Goal: Information Seeking & Learning: Understand process/instructions

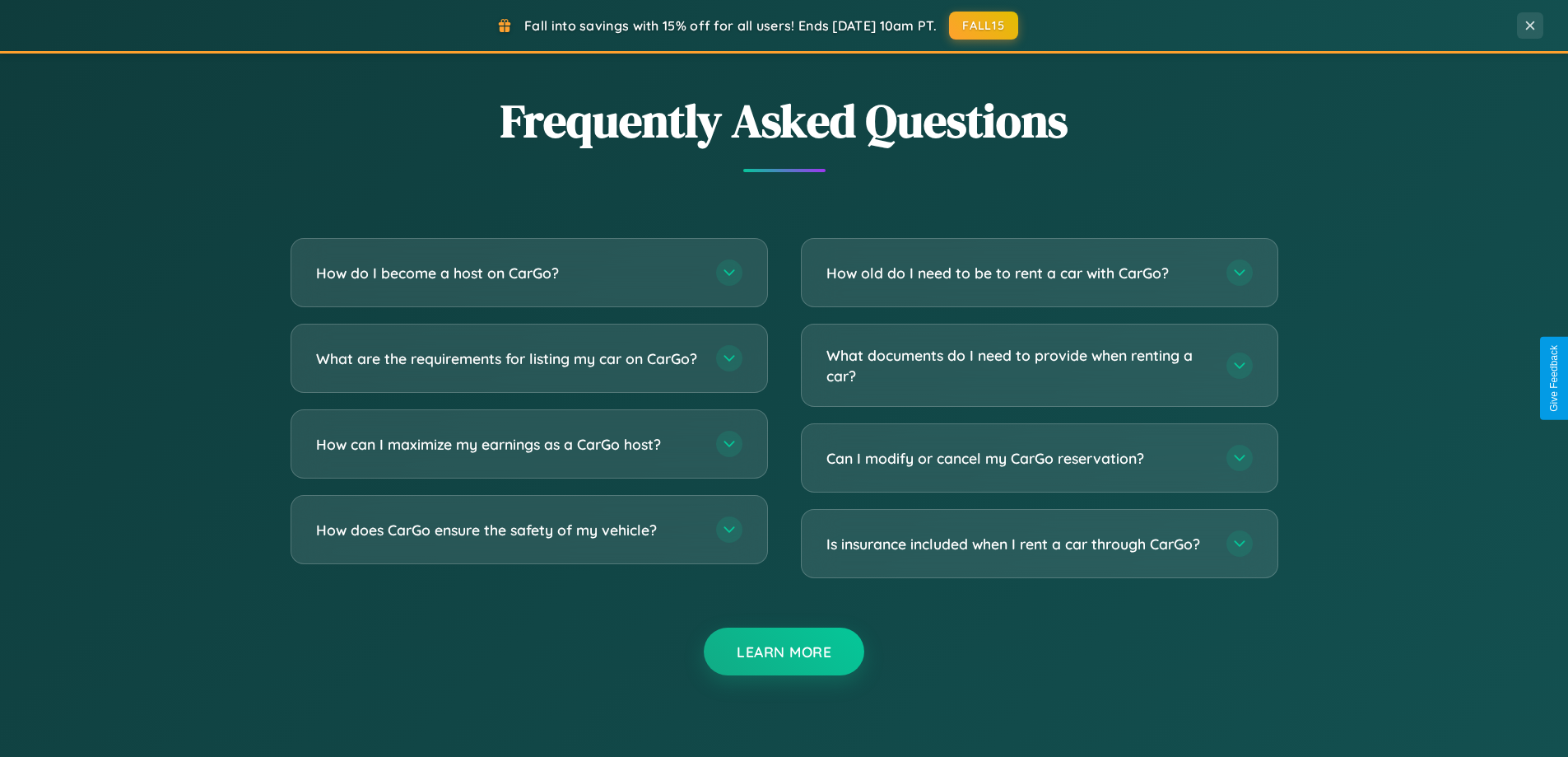
scroll to position [3169, 0]
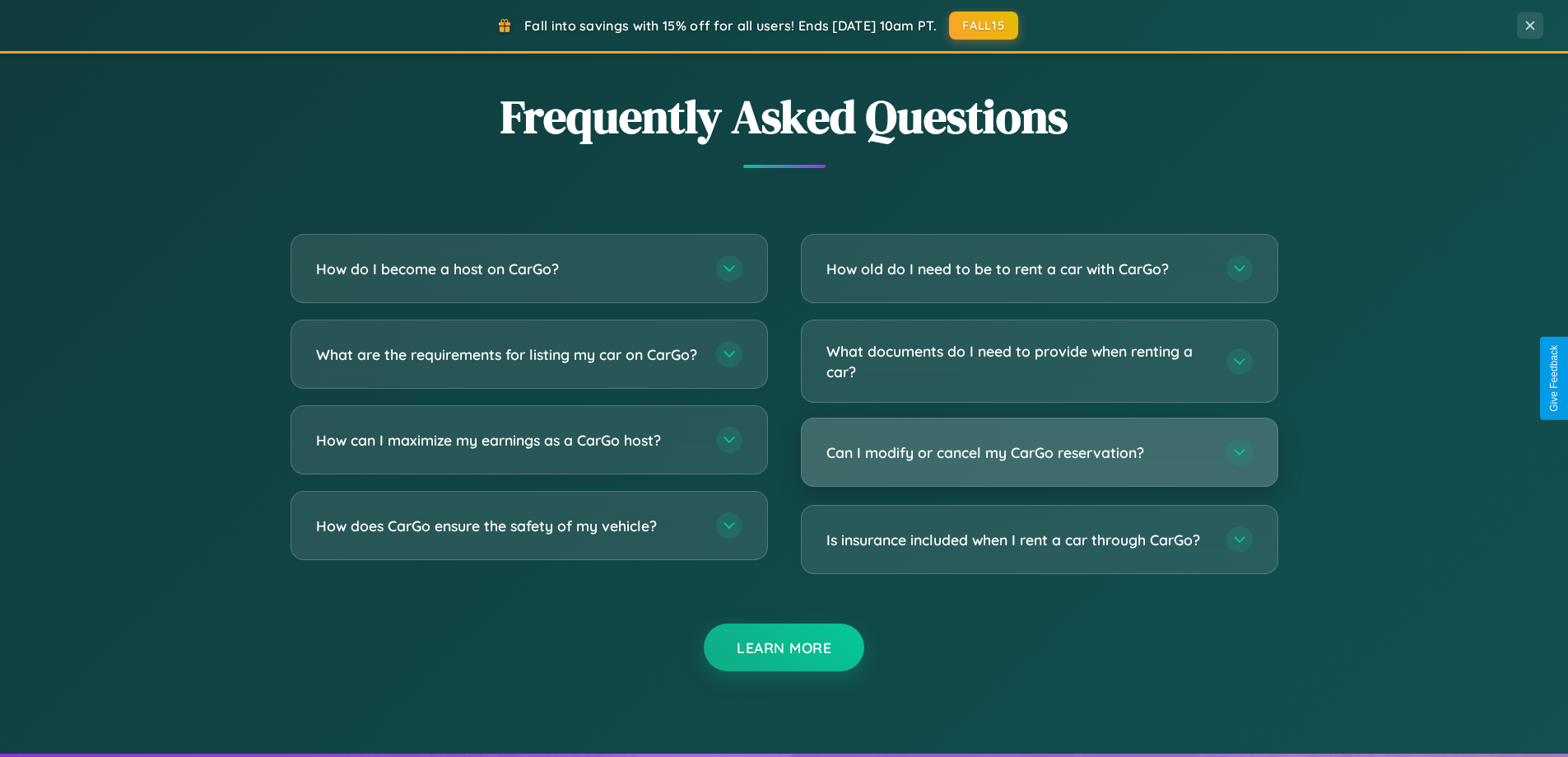
click at [1038, 452] on h3 "Can I modify or cancel my CarGo reservation?" at bounding box center [1018, 453] width 384 height 21
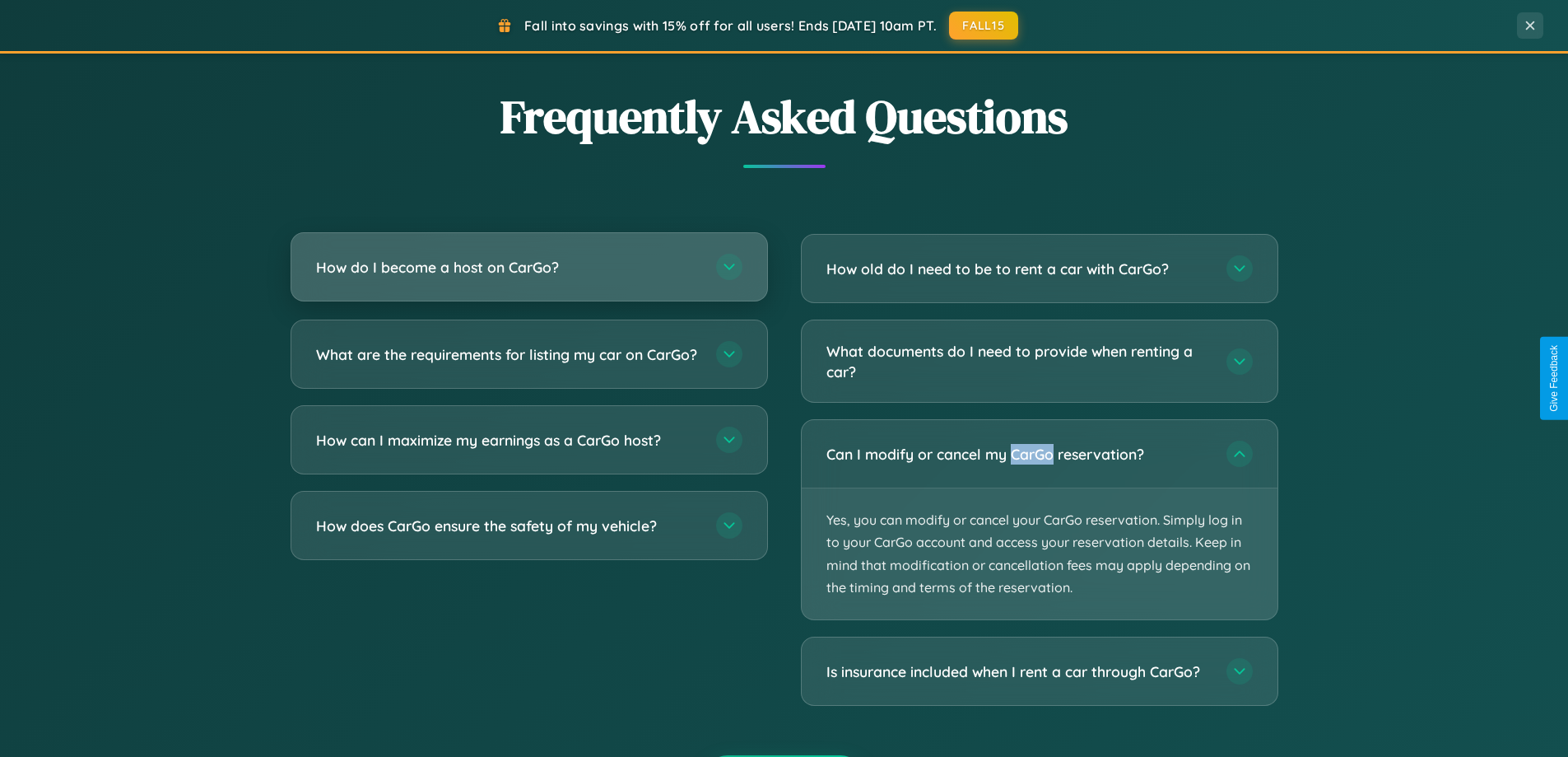
click at [529, 268] on h3 "How do I become a host on CarGo?" at bounding box center [508, 268] width 384 height 21
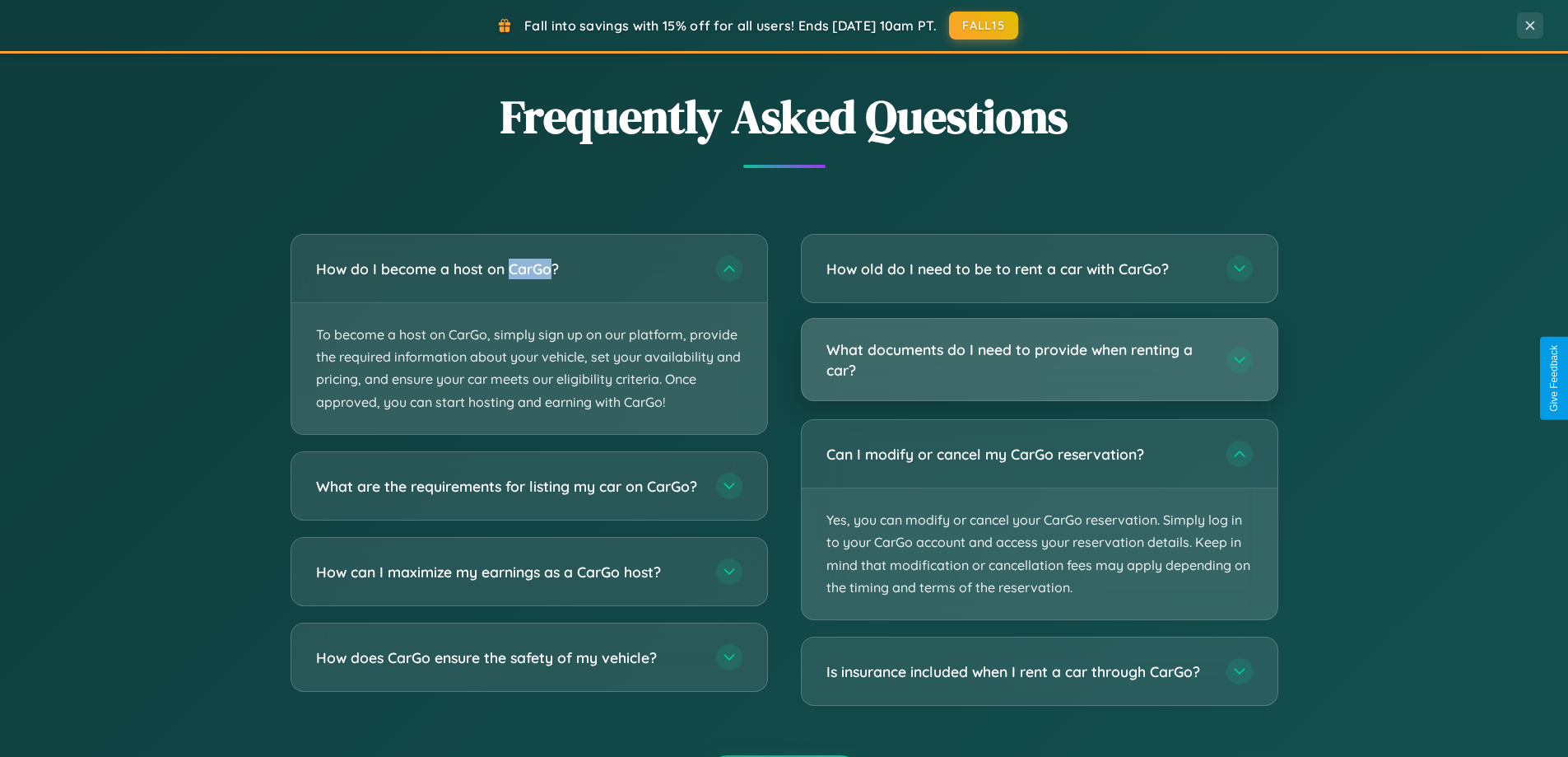
click at [1038, 360] on h3 "What documents do I need to provide when renting a car?" at bounding box center [1018, 359] width 384 height 40
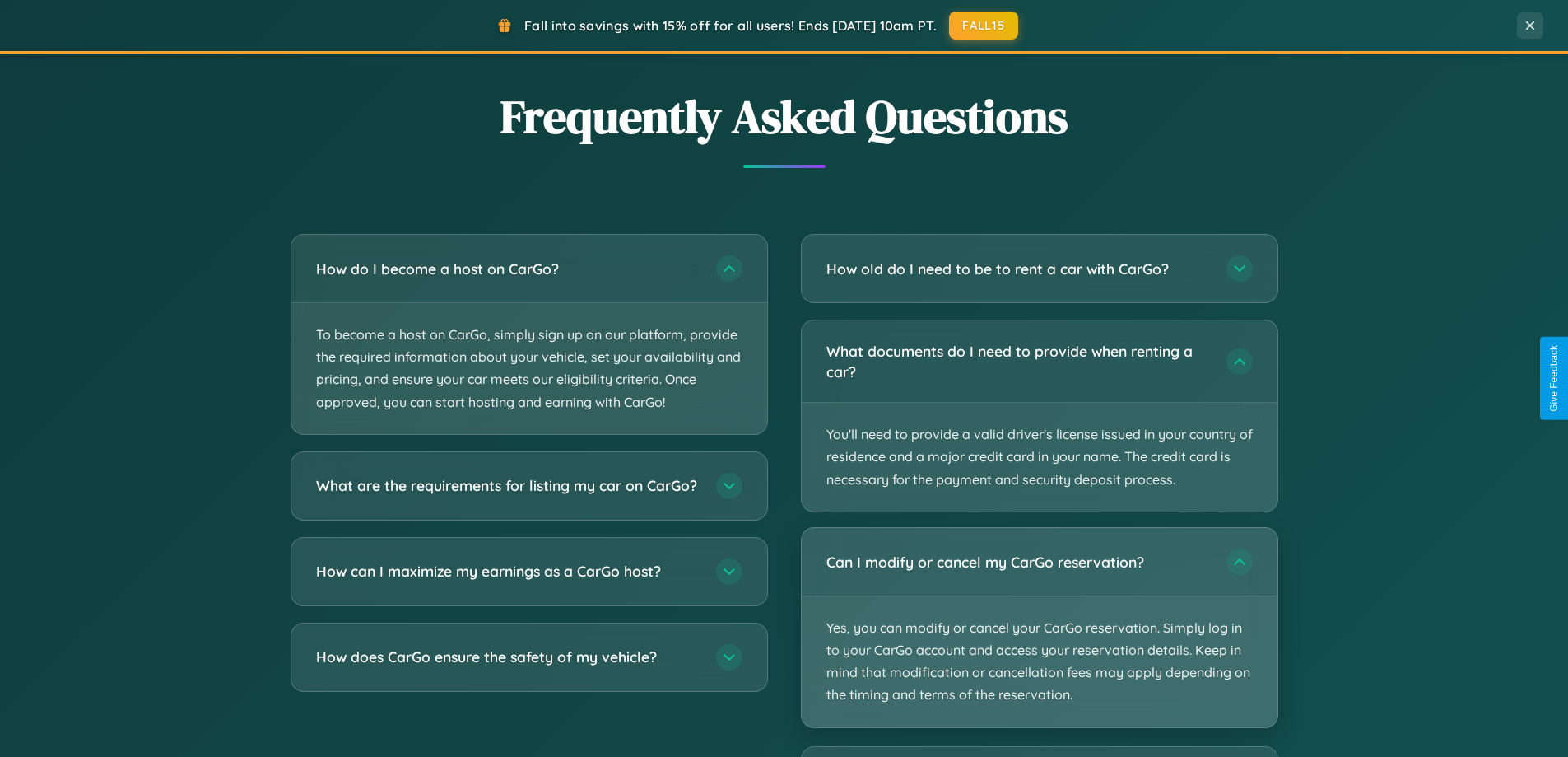
click at [1038, 627] on p "Yes, you can modify or cancel your CarGo reservation. Simply log in to your Car…" at bounding box center [1039, 661] width 476 height 131
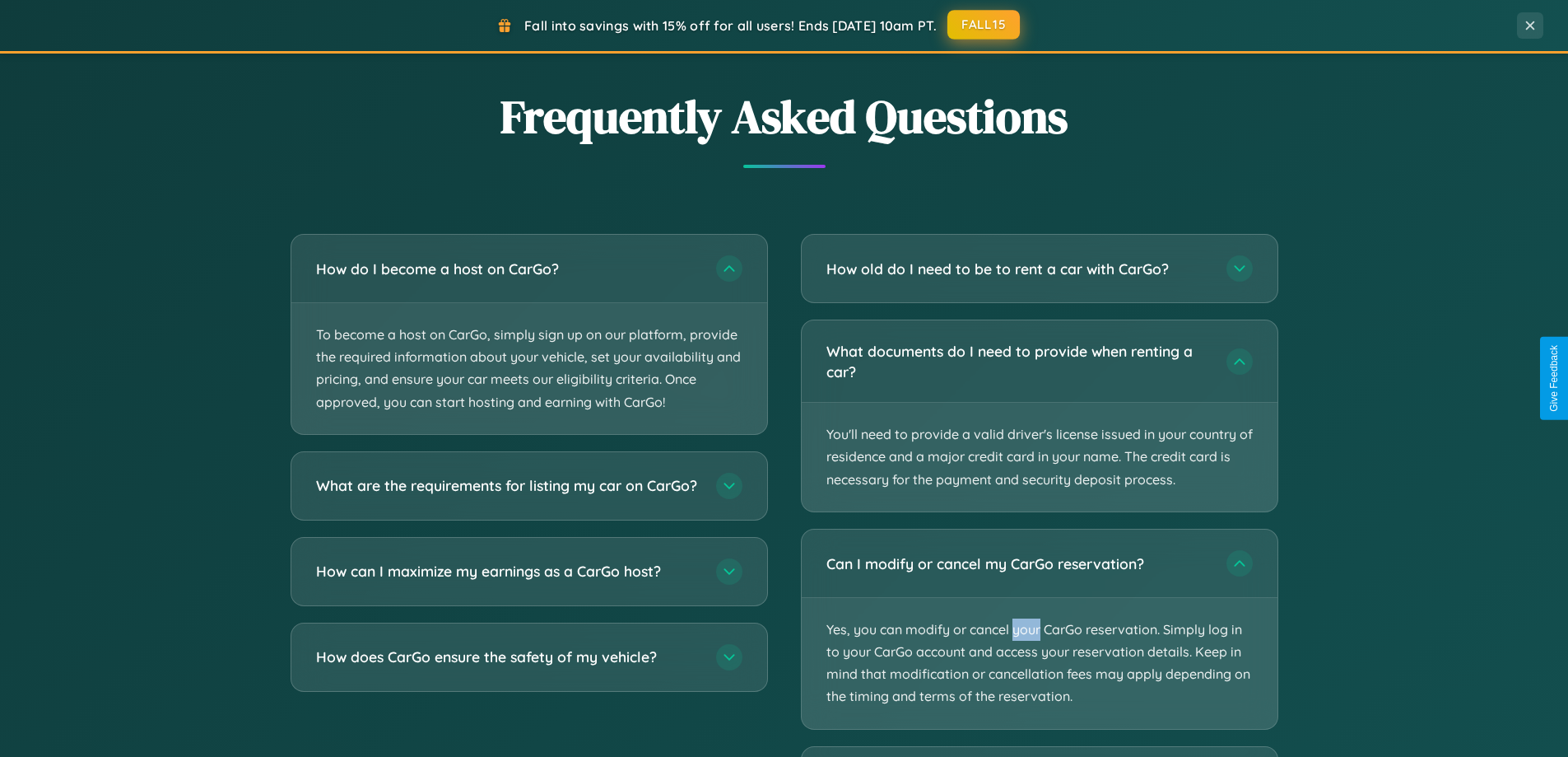
click at [985, 24] on button "FALL15" at bounding box center [983, 25] width 72 height 30
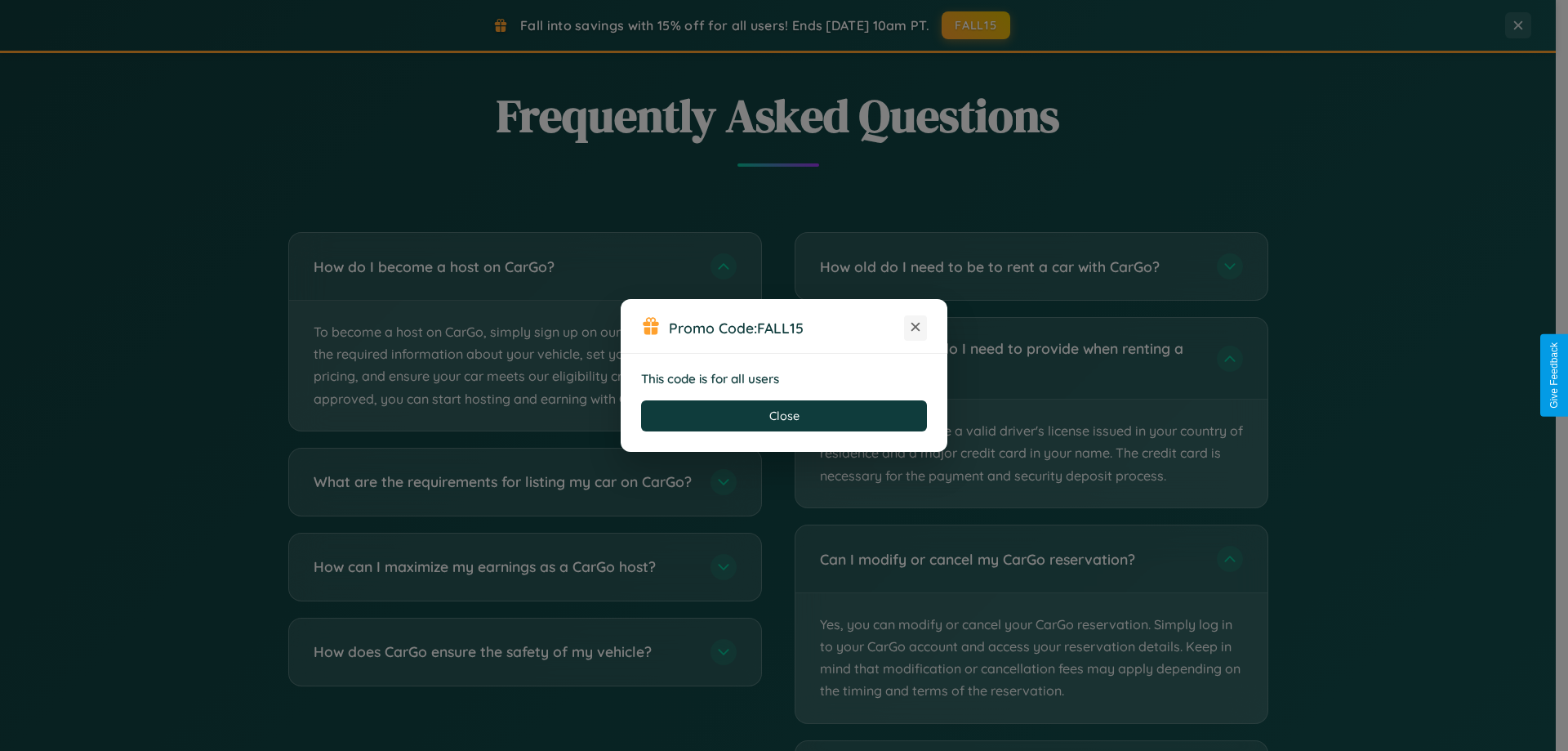
click at [916, 328] on icon at bounding box center [916, 327] width 17 height 17
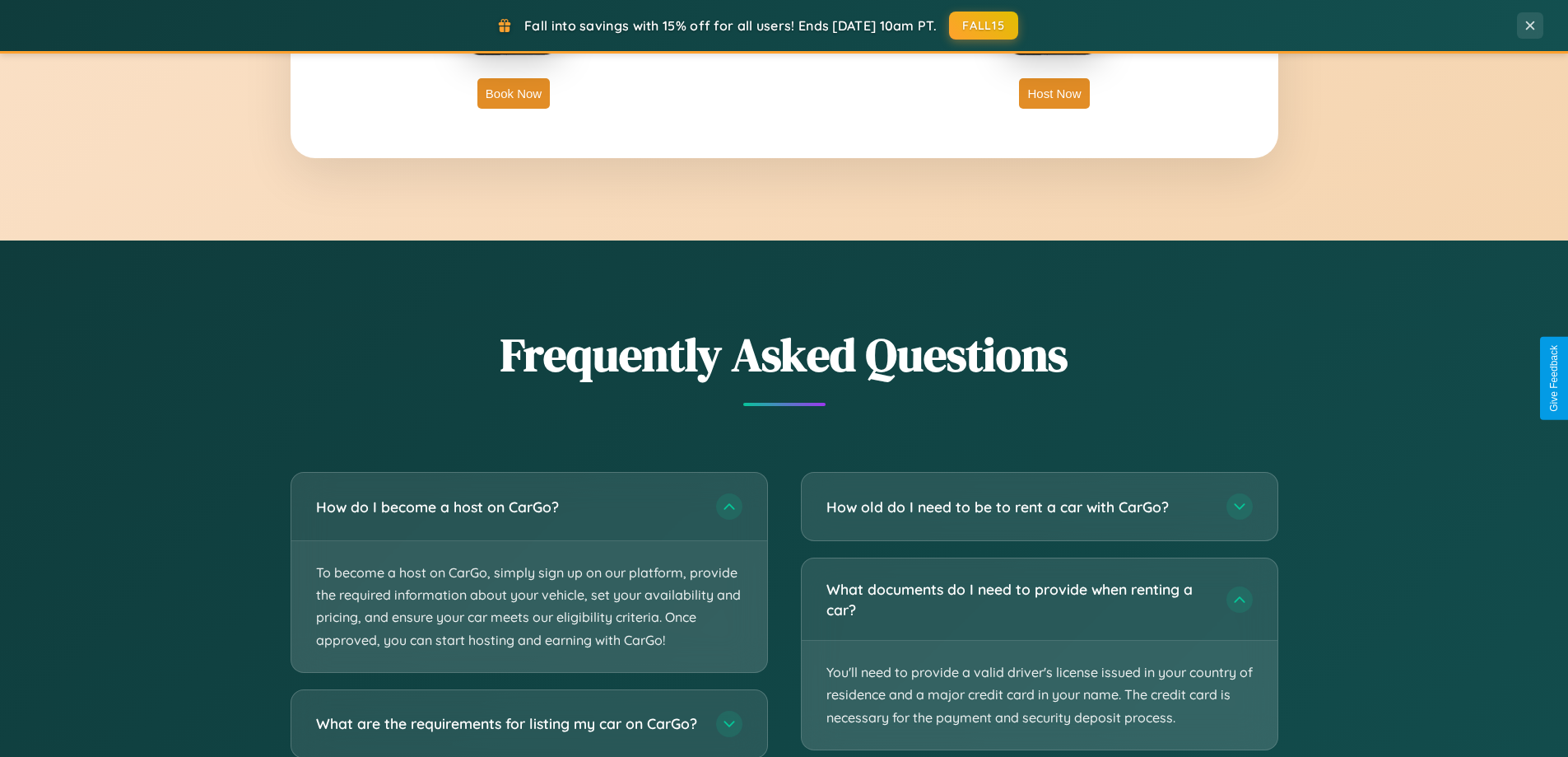
scroll to position [2646, 0]
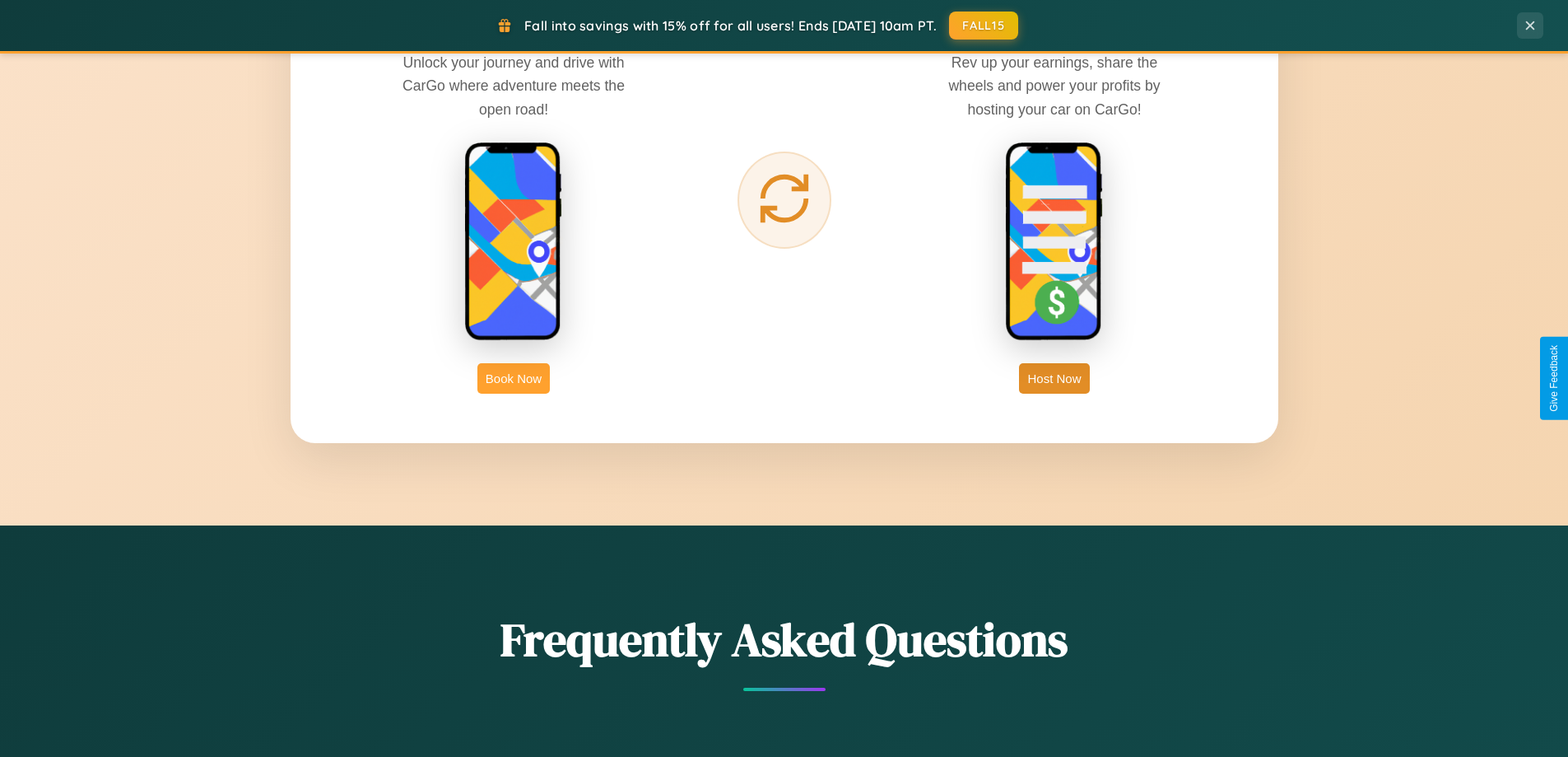
click at [514, 378] on button "Book Now" at bounding box center [514, 378] width 72 height 30
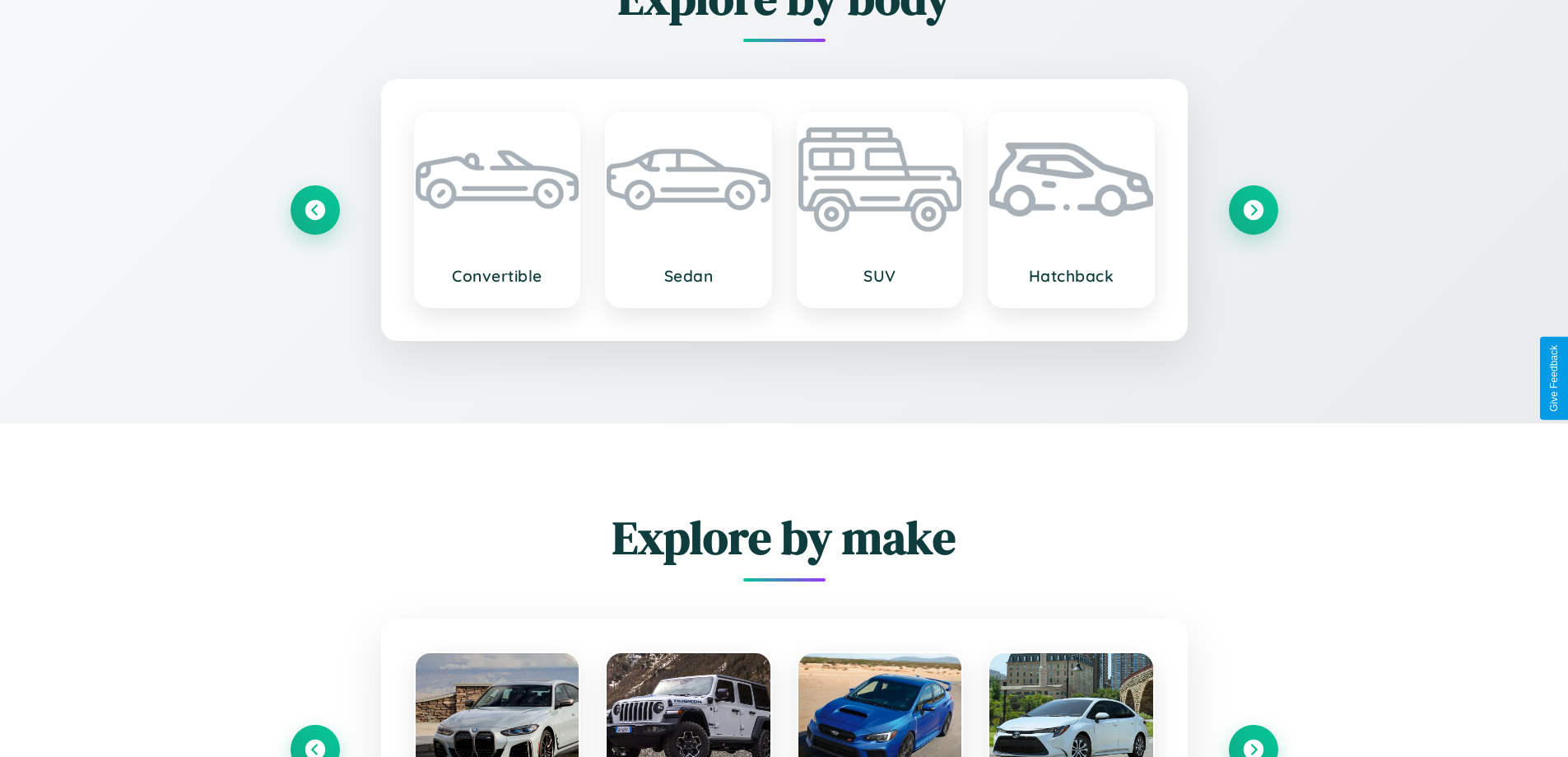
scroll to position [2209, 0]
